Goal: Information Seeking & Learning: Find specific fact

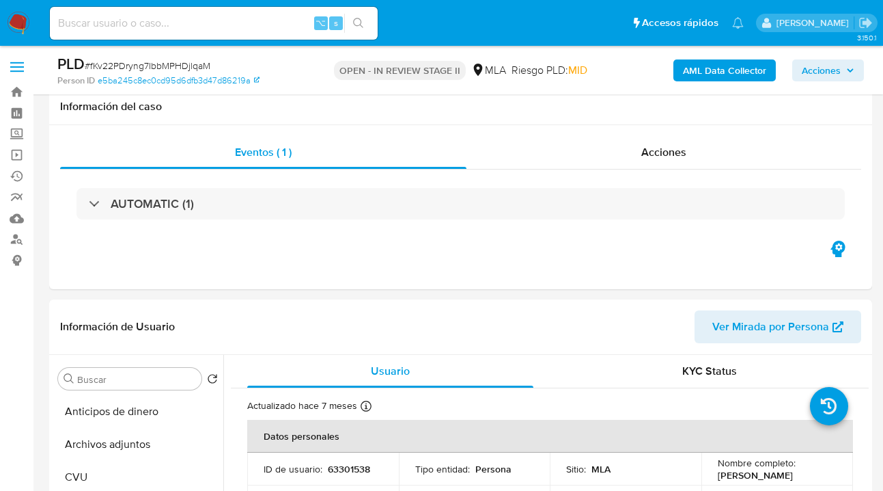
select select "10"
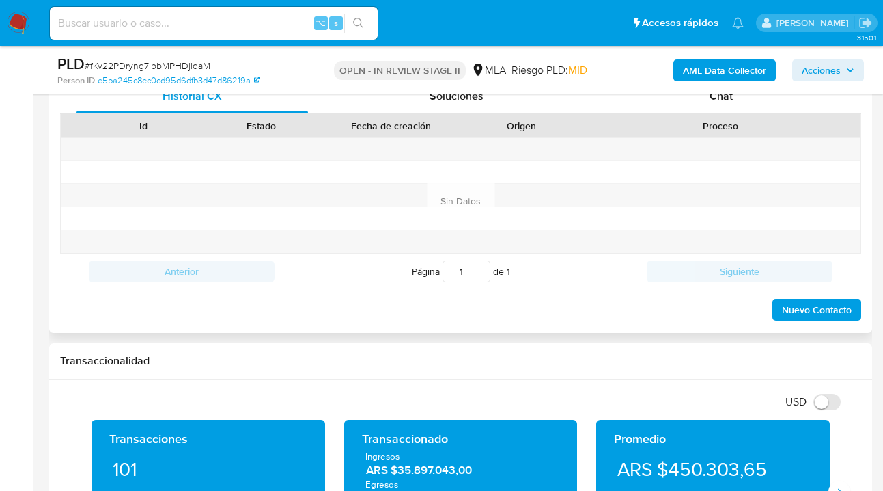
scroll to position [646, 0]
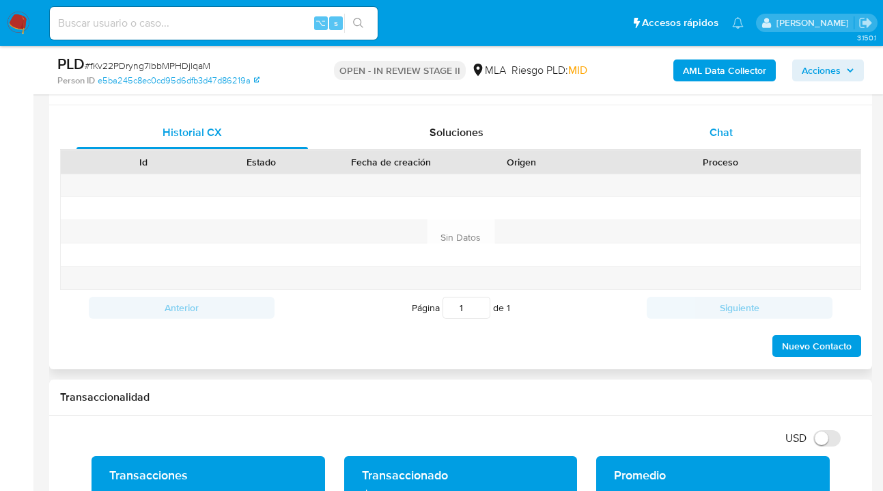
click at [725, 138] on span "Chat" at bounding box center [721, 132] width 23 height 16
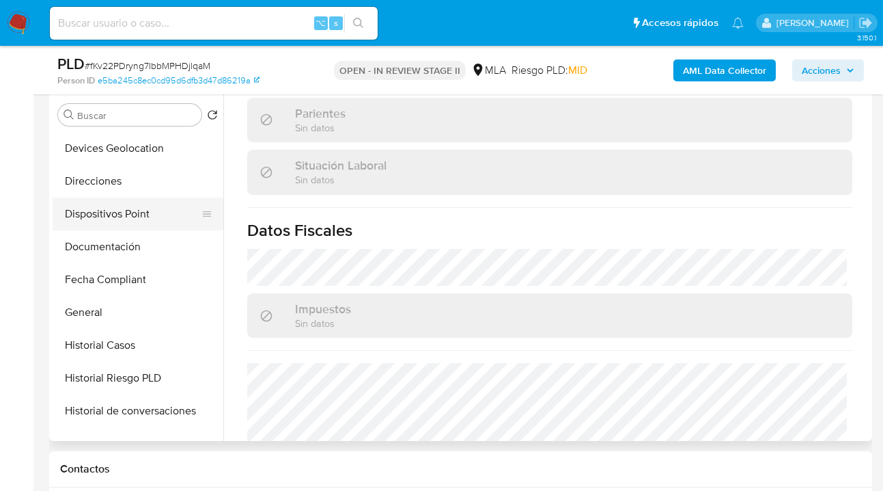
scroll to position [227, 0]
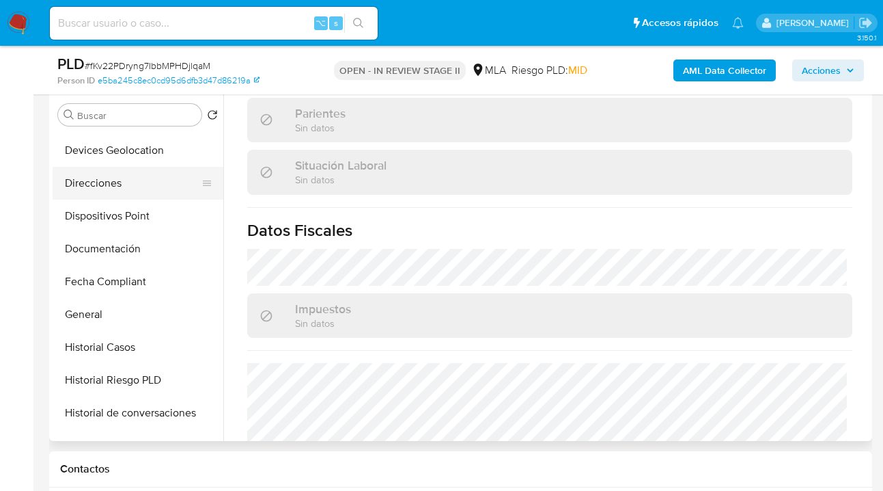
click at [152, 176] on button "Direcciones" at bounding box center [133, 183] width 160 height 33
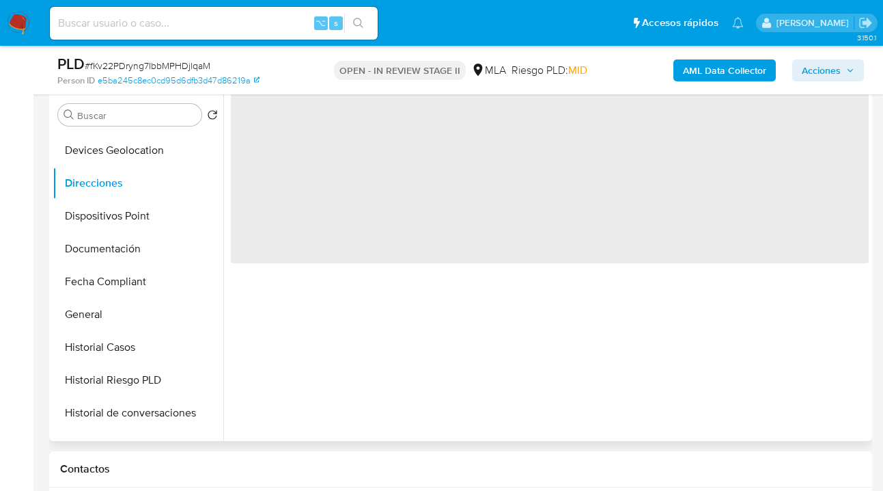
scroll to position [0, 0]
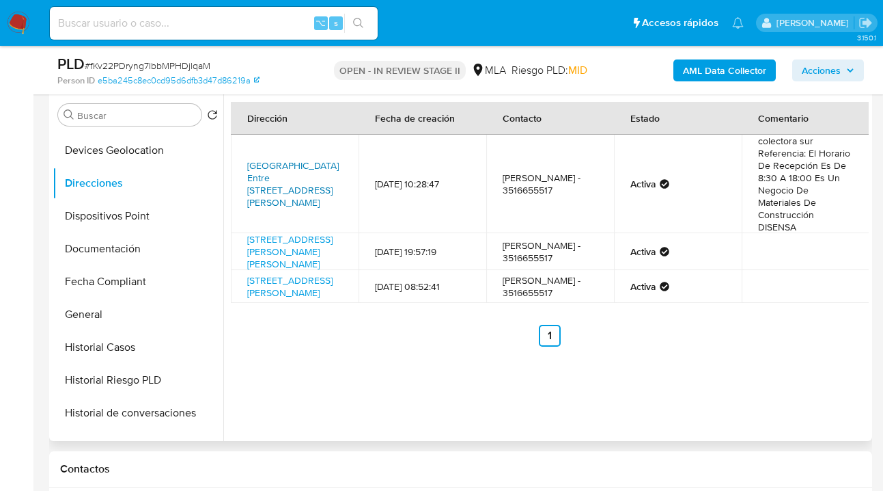
click at [301, 169] on link "Avenida Circunvalacion Entre Av Vélez Sarfield Y Armada Argentina Sn, Córdoba, …" at bounding box center [293, 183] width 92 height 51
click at [288, 260] on link "Sierra De Los Padres 195, Villa Allende San Isidro, Córdoba, 5105, Argentina 195" at bounding box center [289, 251] width 85 height 38
click at [264, 296] on link "Sierra De Los Padres 102 102, Villa Allende, Córdoba, 5105, Argentina 102" at bounding box center [289, 286] width 85 height 26
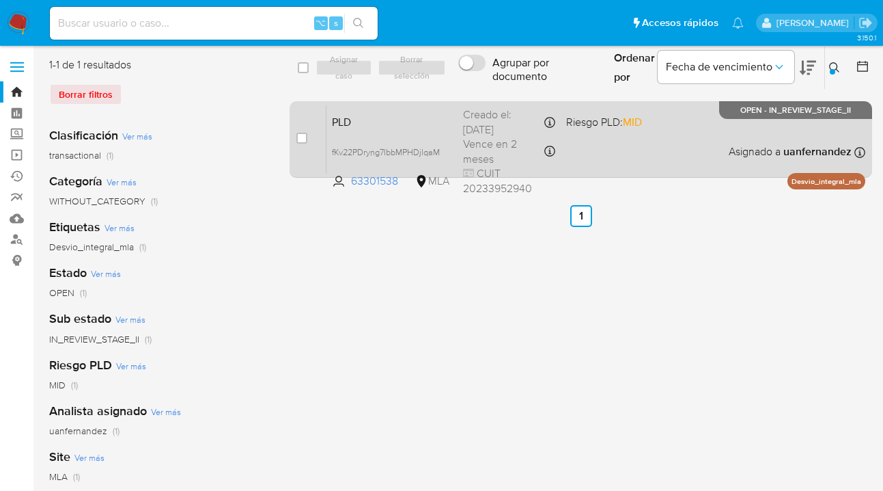
click at [591, 150] on div "PLD fKv22PDryng7IbbMPHDjlqaM 63301538 MLA Riesgo PLD: MID Creado el: 12/07/2025…" at bounding box center [596, 139] width 539 height 69
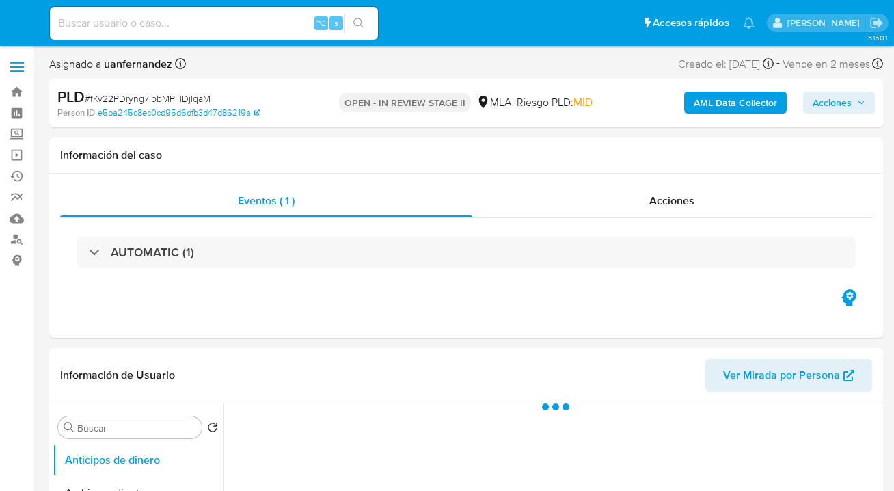
select select "10"
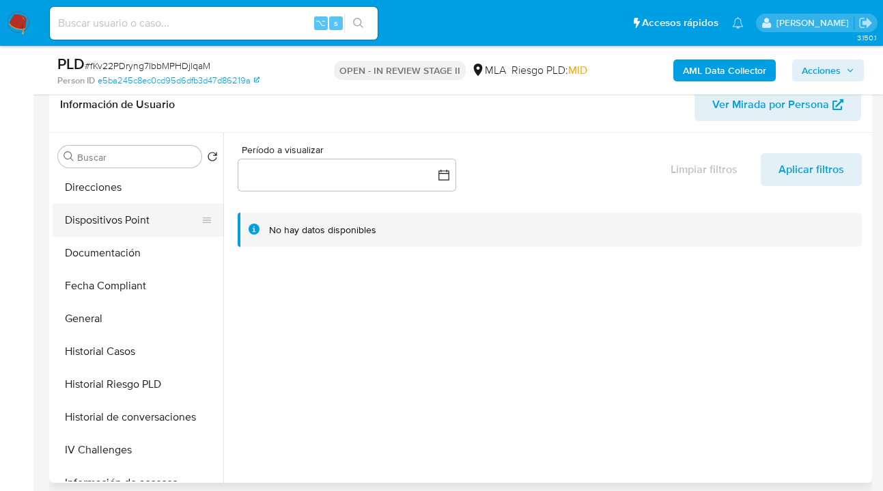
scroll to position [264, 0]
click at [115, 180] on button "Direcciones" at bounding box center [133, 187] width 160 height 33
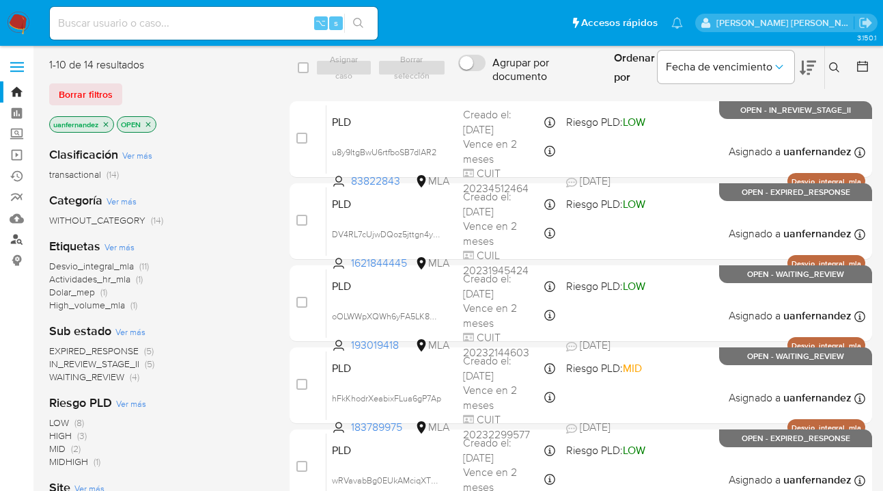
click at [14, 240] on link "Buscador de personas" at bounding box center [81, 239] width 163 height 21
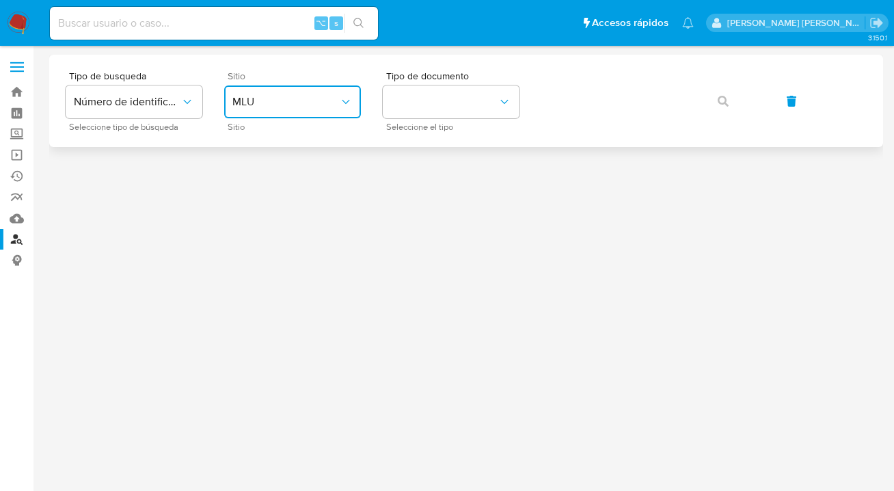
drag, startPoint x: 339, startPoint y: 102, endPoint x: 331, endPoint y: 114, distance: 14.8
click at [339, 102] on icon "site_id" at bounding box center [346, 102] width 14 height 14
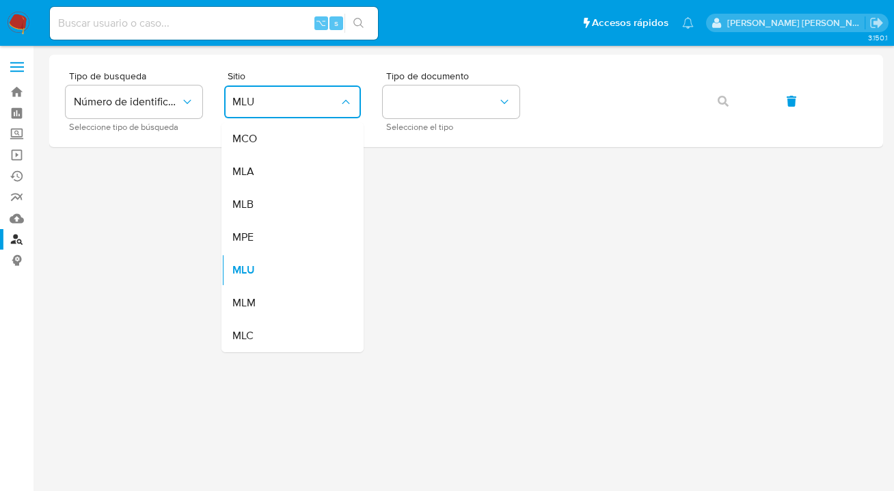
drag, startPoint x: 284, startPoint y: 171, endPoint x: 291, endPoint y: 169, distance: 7.1
click at [284, 171] on div "MLA" at bounding box center [288, 171] width 112 height 33
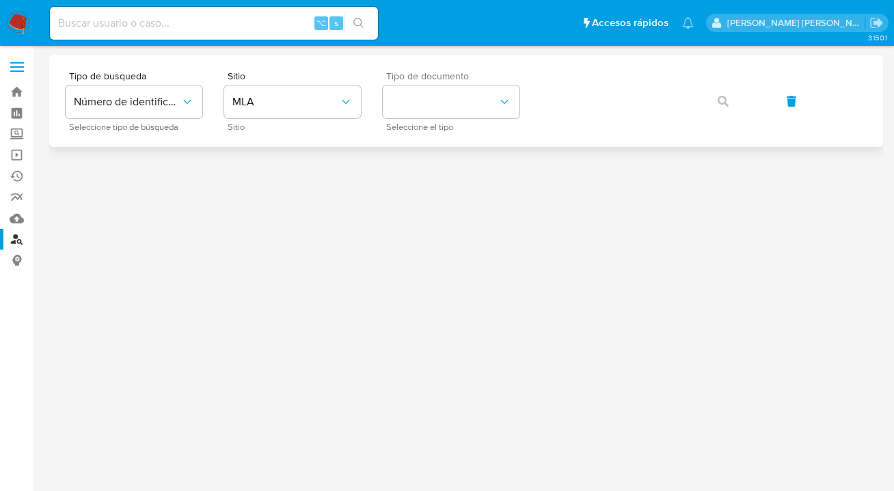
drag, startPoint x: 422, startPoint y: 130, endPoint x: 428, endPoint y: 121, distance: 10.8
click at [423, 129] on span "Seleccione el tipo" at bounding box center [454, 127] width 137 height 7
click at [433, 114] on button "identificationType" at bounding box center [451, 101] width 137 height 33
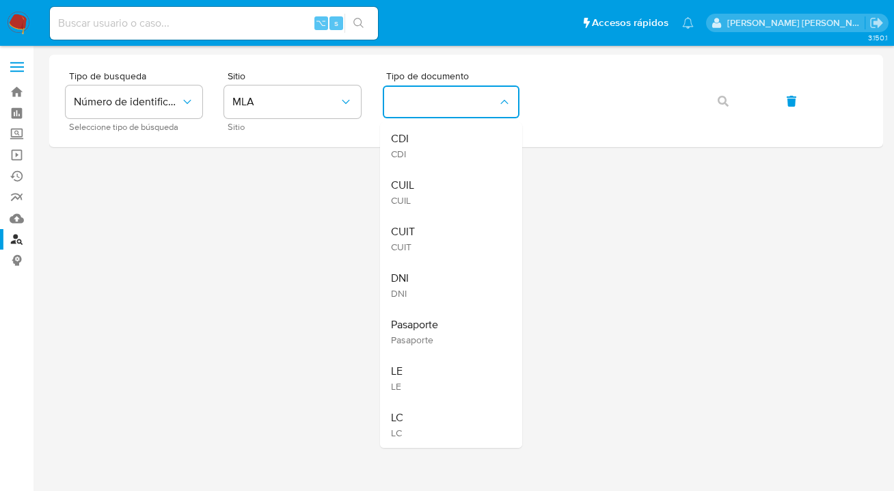
drag, startPoint x: 425, startPoint y: 194, endPoint x: 494, endPoint y: 169, distance: 73.5
click at [433, 193] on div "CUIL CUIL" at bounding box center [447, 192] width 112 height 46
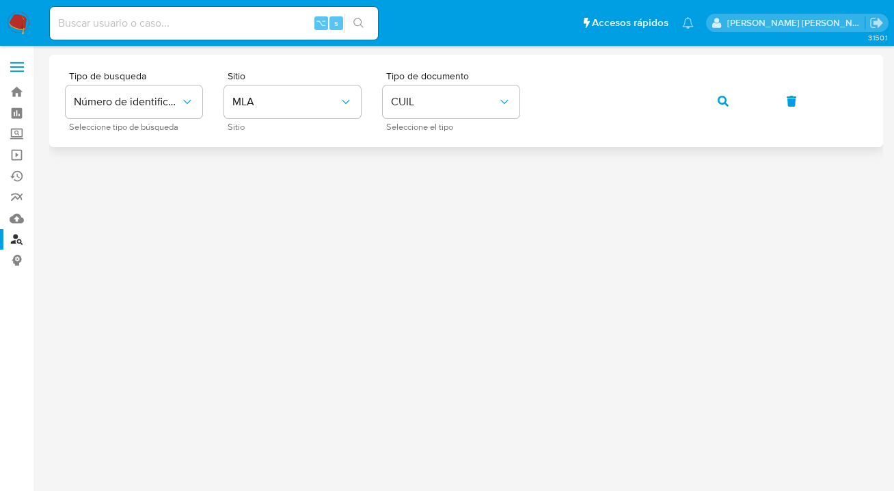
click at [733, 106] on button "button" at bounding box center [723, 101] width 46 height 33
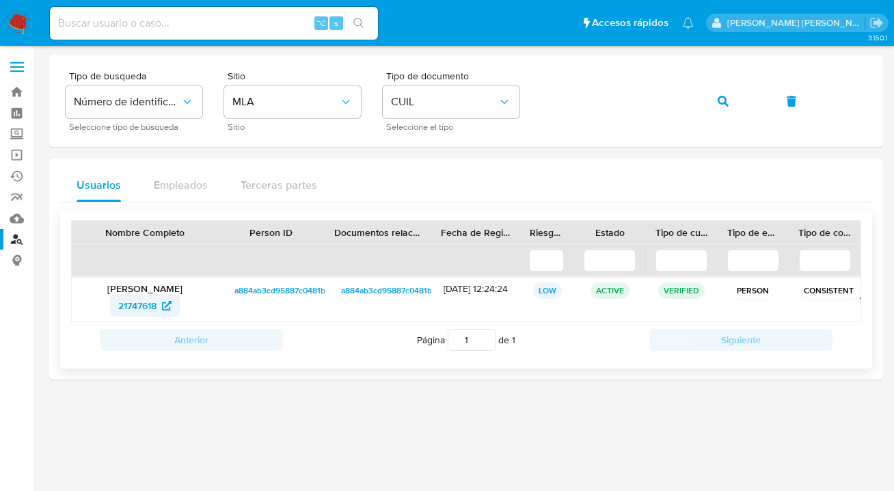
click at [133, 302] on span "21747618" at bounding box center [137, 305] width 38 height 22
click at [521, 100] on div "Tipo de busqueda Número de identificación Seleccione tipo de búsqueda Sitio MLA…" at bounding box center [466, 100] width 801 height 59
drag, startPoint x: 719, startPoint y: 106, endPoint x: 685, endPoint y: 113, distance: 34.2
click at [717, 105] on button "button" at bounding box center [723, 101] width 46 height 33
click at [130, 309] on span "184264931" at bounding box center [137, 305] width 45 height 22
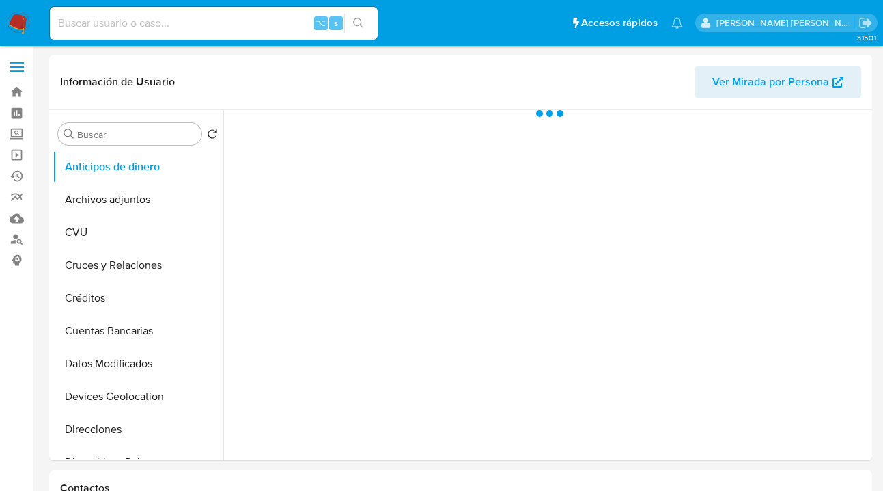
select select "10"
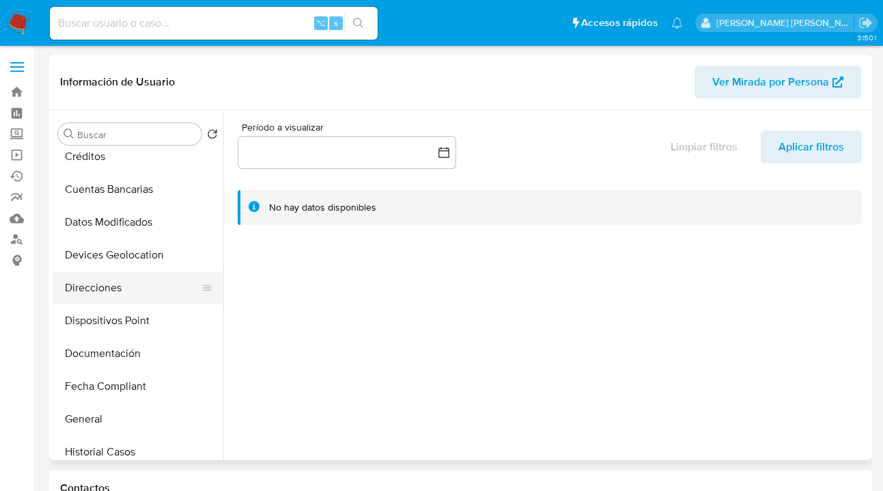
scroll to position [164, 0]
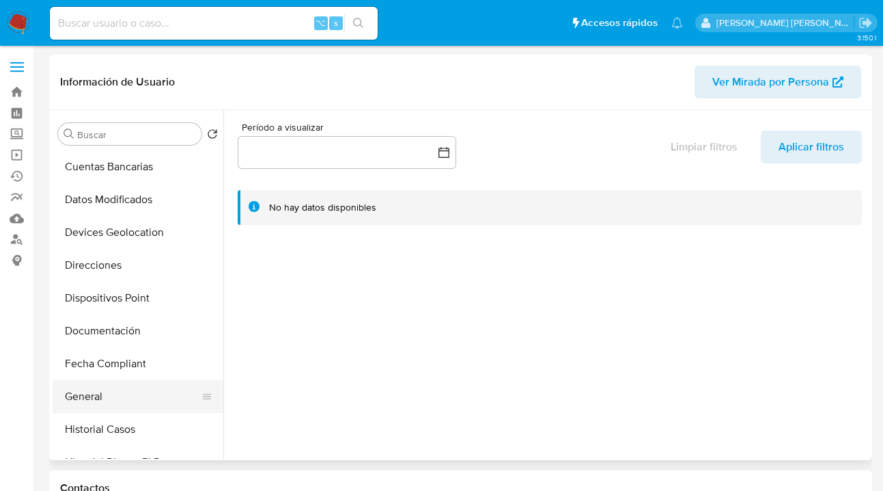
click at [135, 401] on button "General" at bounding box center [133, 396] width 160 height 33
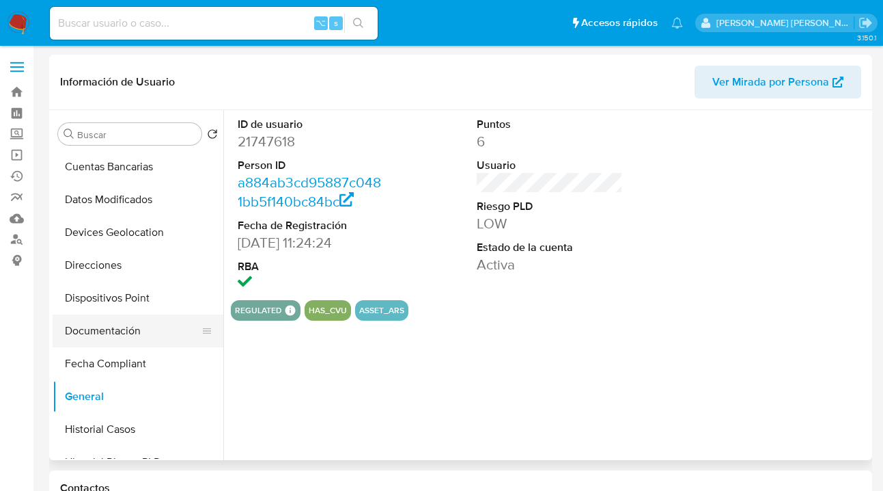
click at [174, 327] on button "Documentación" at bounding box center [133, 330] width 160 height 33
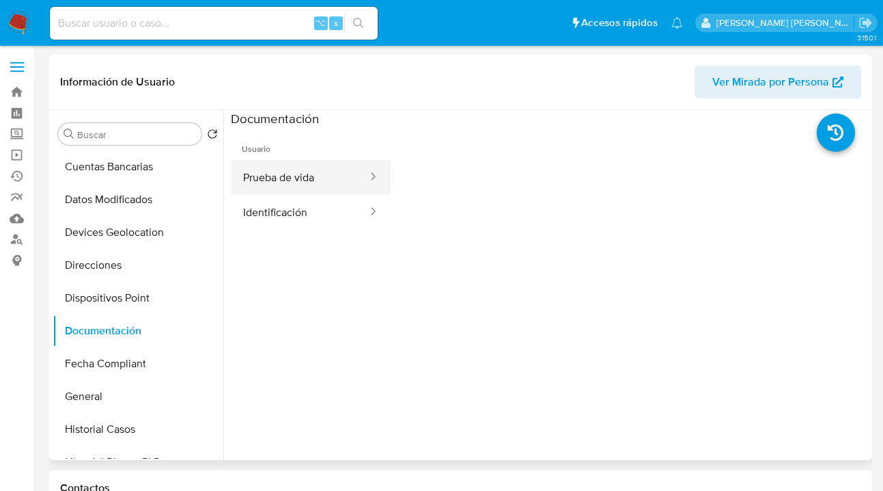
click at [303, 180] on button "Prueba de vida" at bounding box center [300, 177] width 138 height 35
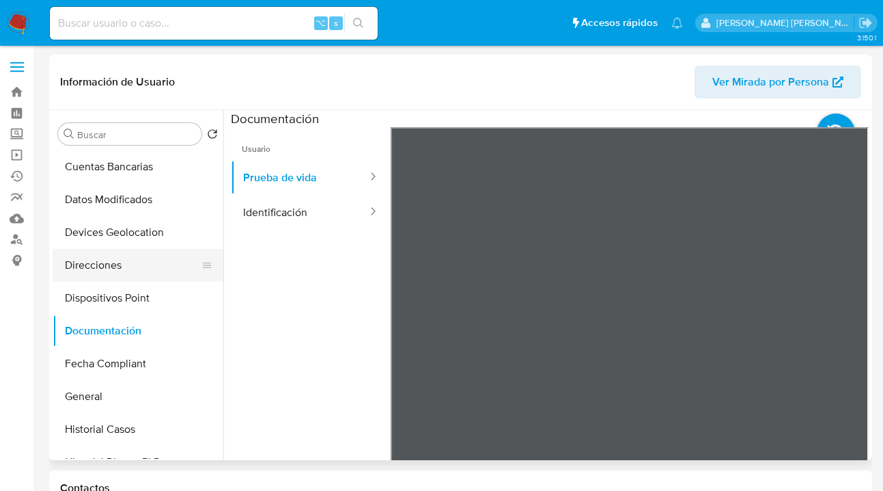
click at [147, 262] on button "Direcciones" at bounding box center [133, 265] width 160 height 33
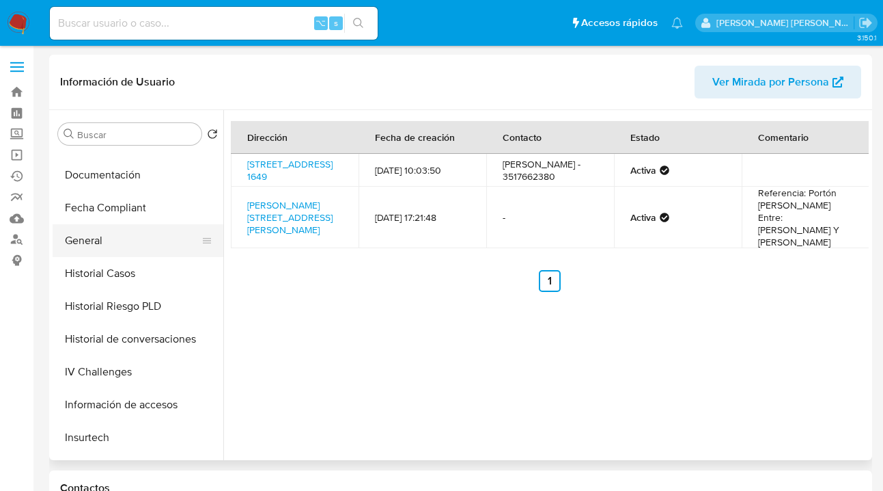
scroll to position [312, 0]
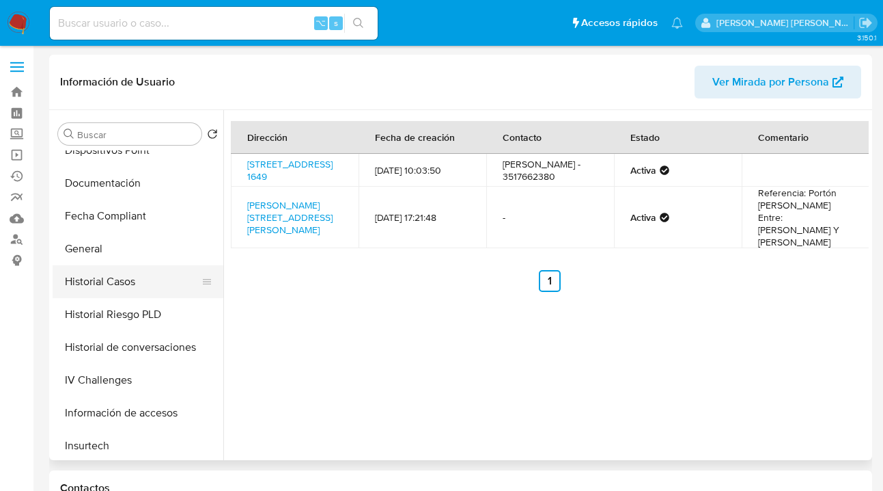
click at [160, 266] on button "Historial Casos" at bounding box center [133, 281] width 160 height 33
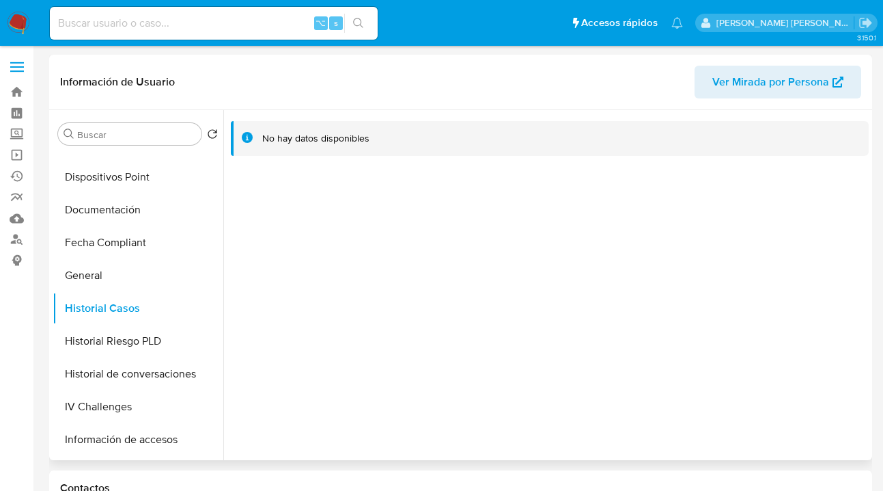
scroll to position [285, 0]
click at [140, 284] on button "General" at bounding box center [133, 275] width 160 height 33
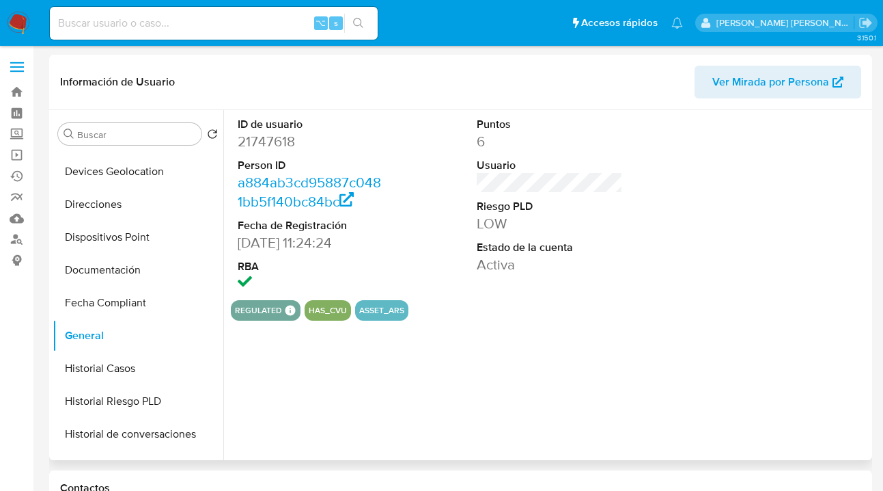
scroll to position [221, 0]
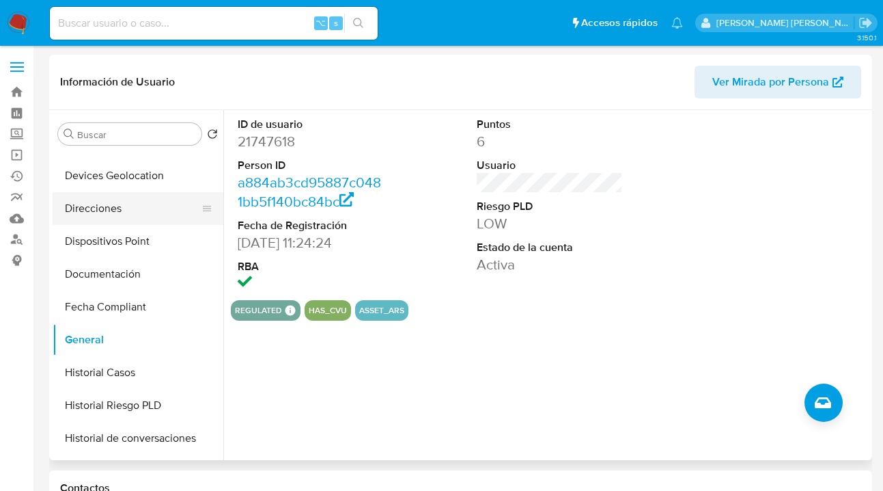
drag, startPoint x: 169, startPoint y: 213, endPoint x: 174, endPoint y: 218, distance: 7.3
click at [169, 214] on button "Direcciones" at bounding box center [133, 208] width 160 height 33
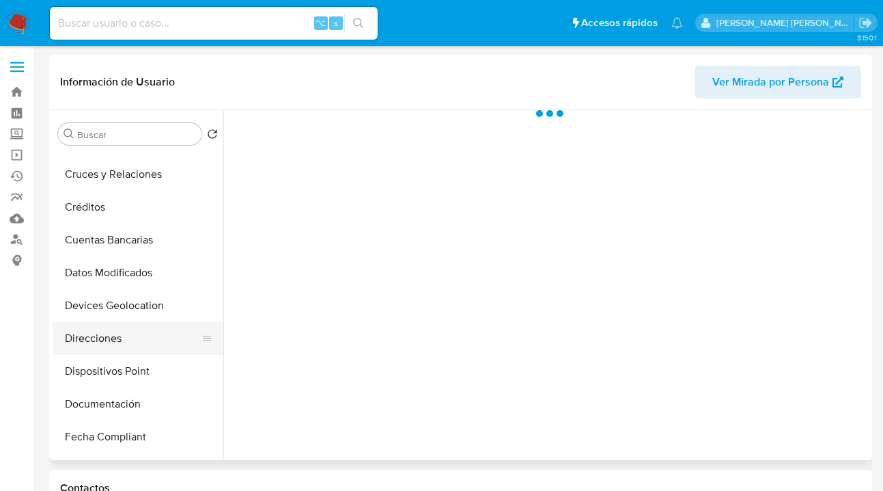
scroll to position [154, 0]
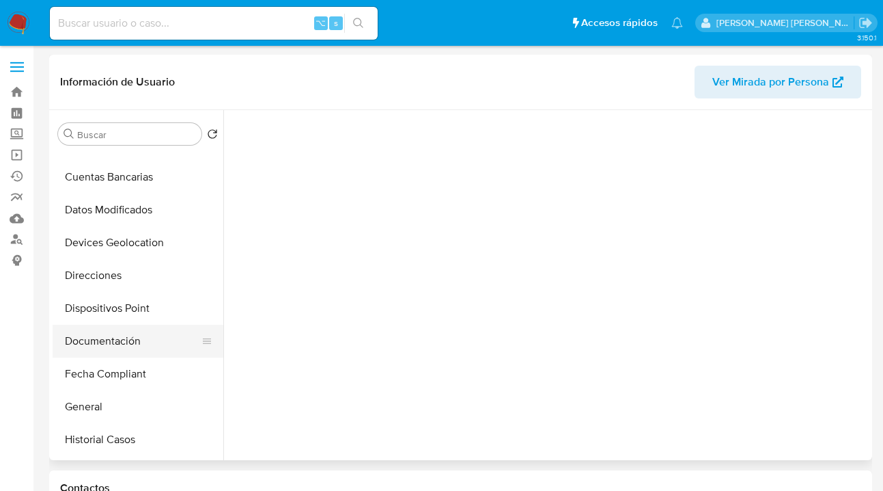
click at [126, 342] on button "Documentación" at bounding box center [133, 340] width 160 height 33
select select "10"
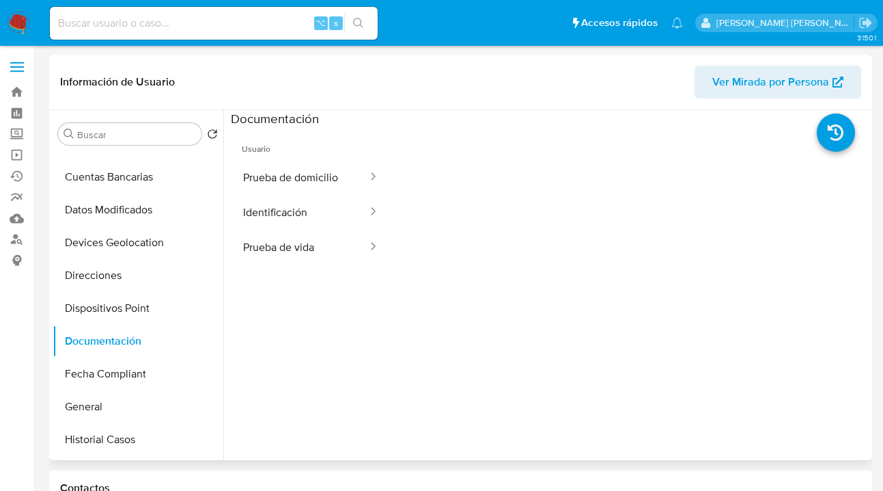
drag, startPoint x: 314, startPoint y: 177, endPoint x: 387, endPoint y: 190, distance: 73.6
click at [317, 176] on button "Prueba de domicilio" at bounding box center [300, 177] width 138 height 35
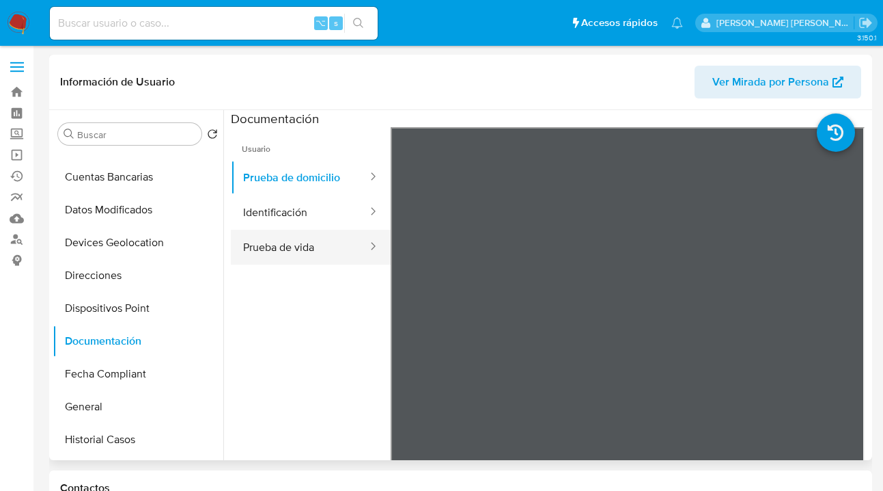
click at [303, 249] on button "Prueba de vida" at bounding box center [300, 247] width 138 height 35
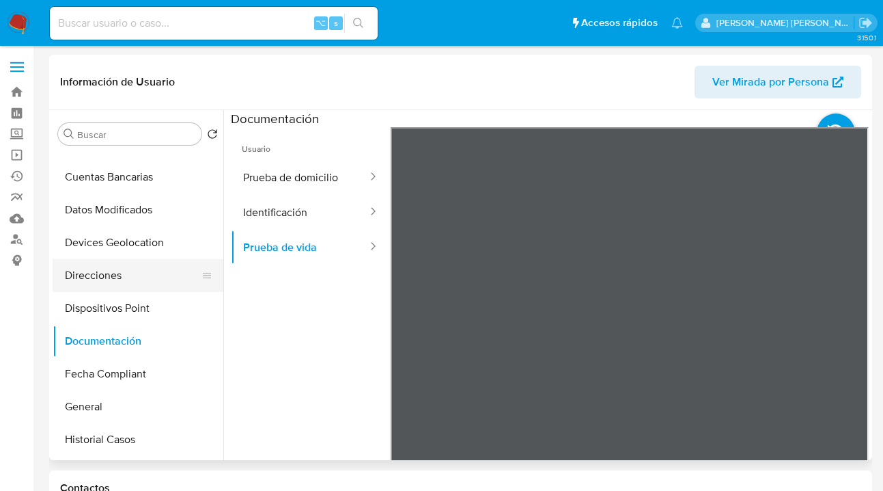
click at [152, 277] on button "Direcciones" at bounding box center [133, 275] width 160 height 33
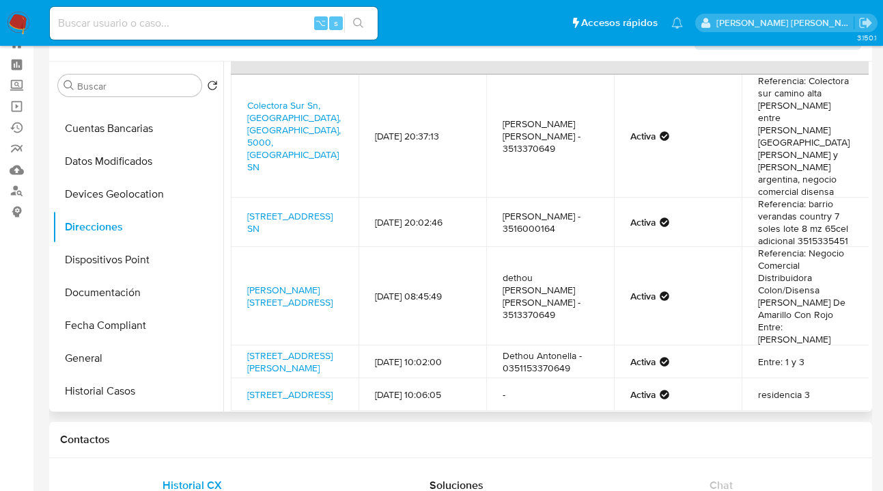
scroll to position [0, 0]
